Goal: Book appointment/travel/reservation

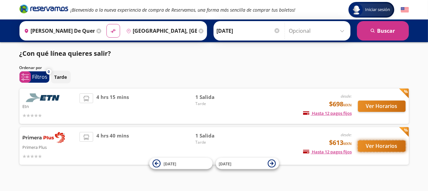
click at [368, 145] on button "Ver Horarios" at bounding box center [382, 145] width 48 height 11
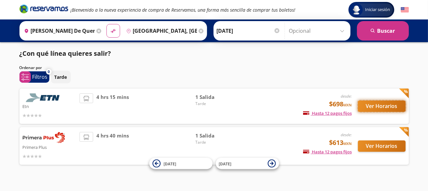
click at [399, 105] on button "Ver Horarios" at bounding box center [382, 106] width 48 height 11
click at [138, 30] on input "[GEOGRAPHIC_DATA], [GEOGRAPHIC_DATA]" at bounding box center [160, 31] width 73 height 16
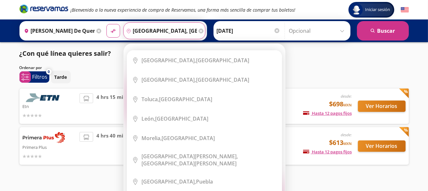
click at [201, 29] on icon at bounding box center [200, 31] width 5 height 5
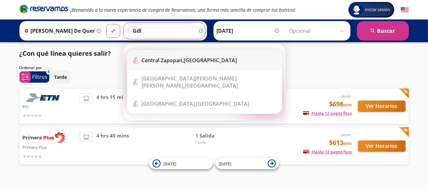
click at [184, 64] on li "Terminal Icon" at bounding box center [204, 60] width 154 height 19
type input "Central Zapopan, [GEOGRAPHIC_DATA]"
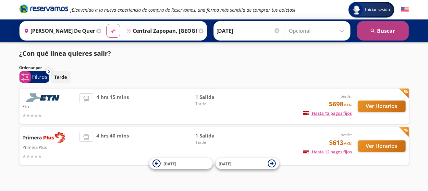
click at [367, 29] on button "search [GEOGRAPHIC_DATA]" at bounding box center [383, 30] width 52 height 19
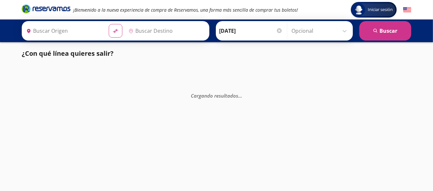
type input "[PERSON_NAME] de Querétaro, [GEOGRAPHIC_DATA]"
type input "Central Zapopan, [GEOGRAPHIC_DATA]"
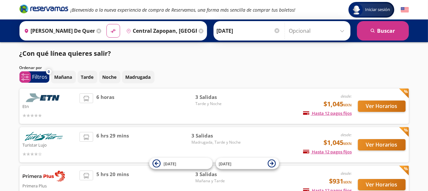
click at [198, 31] on icon at bounding box center [200, 31] width 5 height 5
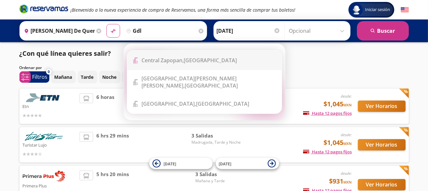
drag, startPoint x: 182, startPoint y: 61, endPoint x: 180, endPoint y: 64, distance: 4.1
click at [182, 61] on b "Central Zapopan," at bounding box center [163, 60] width 42 height 7
type input "Central Zapopan, [GEOGRAPHIC_DATA]"
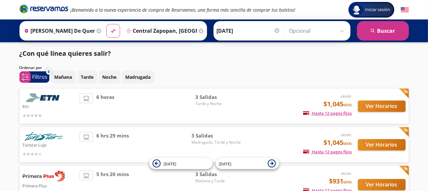
click at [198, 29] on icon at bounding box center [200, 31] width 5 height 5
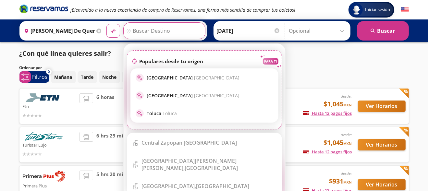
click at [173, 31] on input "Destino" at bounding box center [164, 31] width 80 height 16
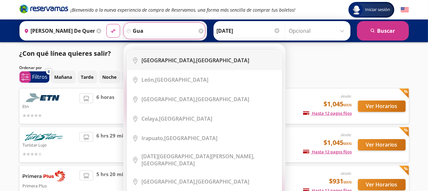
click at [170, 65] on li "City Icon [GEOGRAPHIC_DATA], [GEOGRAPHIC_DATA]" at bounding box center [204, 60] width 154 height 19
type input "[GEOGRAPHIC_DATA], [GEOGRAPHIC_DATA]"
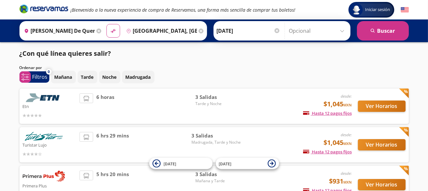
click at [392, 18] on div "¡Bienvenido a la nueva experiencia de compra de Reservamos, una forma más senci…" at bounding box center [214, 9] width 396 height 19
click at [392, 25] on button "search [GEOGRAPHIC_DATA]" at bounding box center [383, 30] width 52 height 19
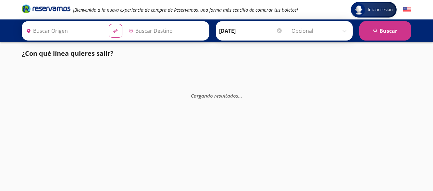
type input "[PERSON_NAME] de Querétaro, [GEOGRAPHIC_DATA]"
type input "[GEOGRAPHIC_DATA], [GEOGRAPHIC_DATA]"
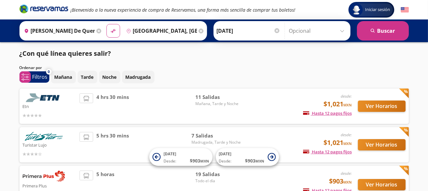
scroll to position [48, 0]
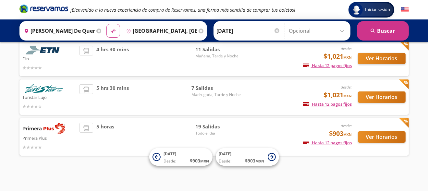
click at [198, 30] on icon at bounding box center [200, 31] width 5 height 5
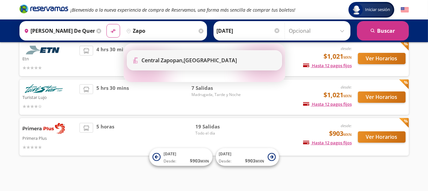
click at [158, 60] on b "Central Zapopan," at bounding box center [163, 60] width 42 height 7
type input "Central Zapopan, [GEOGRAPHIC_DATA]"
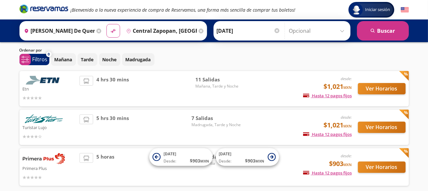
scroll to position [0, 0]
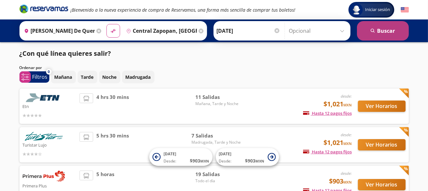
click at [372, 31] on icon "search" at bounding box center [372, 31] width 5 height 5
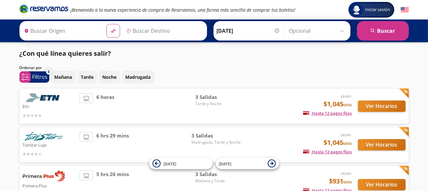
type input "[PERSON_NAME] de Querétaro, [GEOGRAPHIC_DATA]"
type input "Central Zapopan, [GEOGRAPHIC_DATA]"
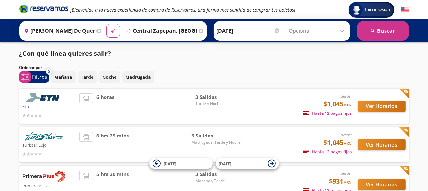
scroll to position [48, 0]
